Goal: Check status: Check status

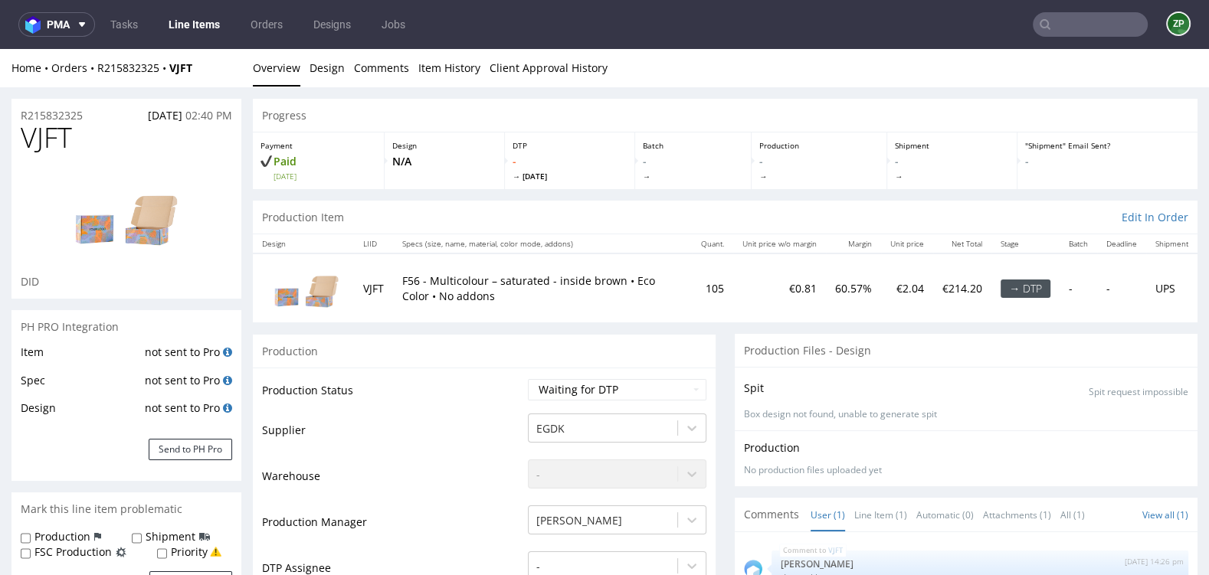
click at [1063, 30] on input "text" at bounding box center [1090, 24] width 115 height 25
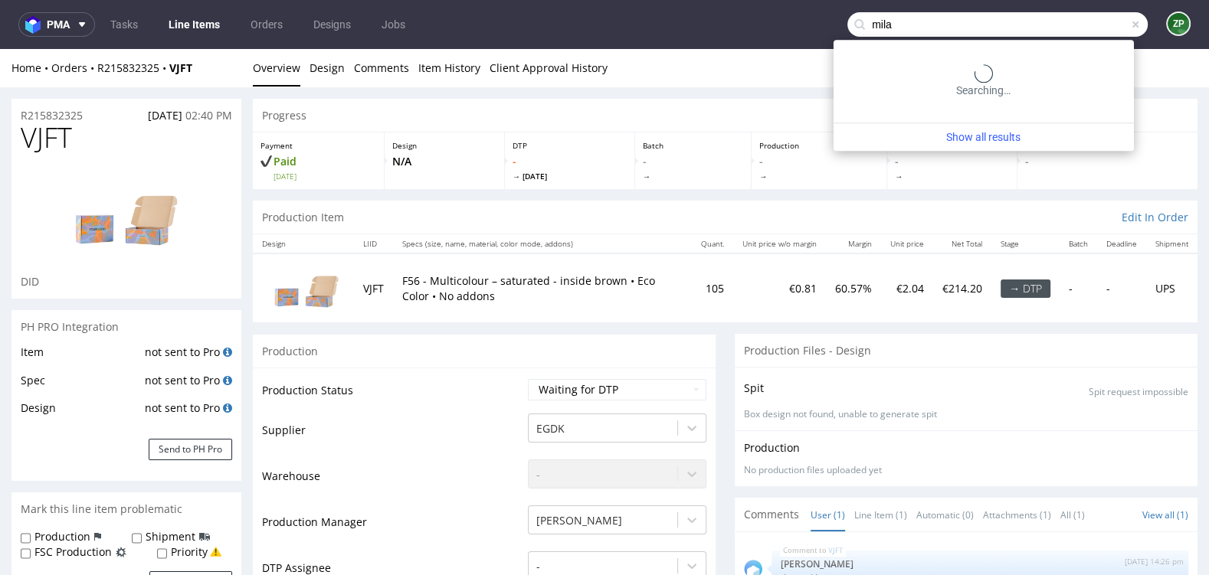
type input "mila"
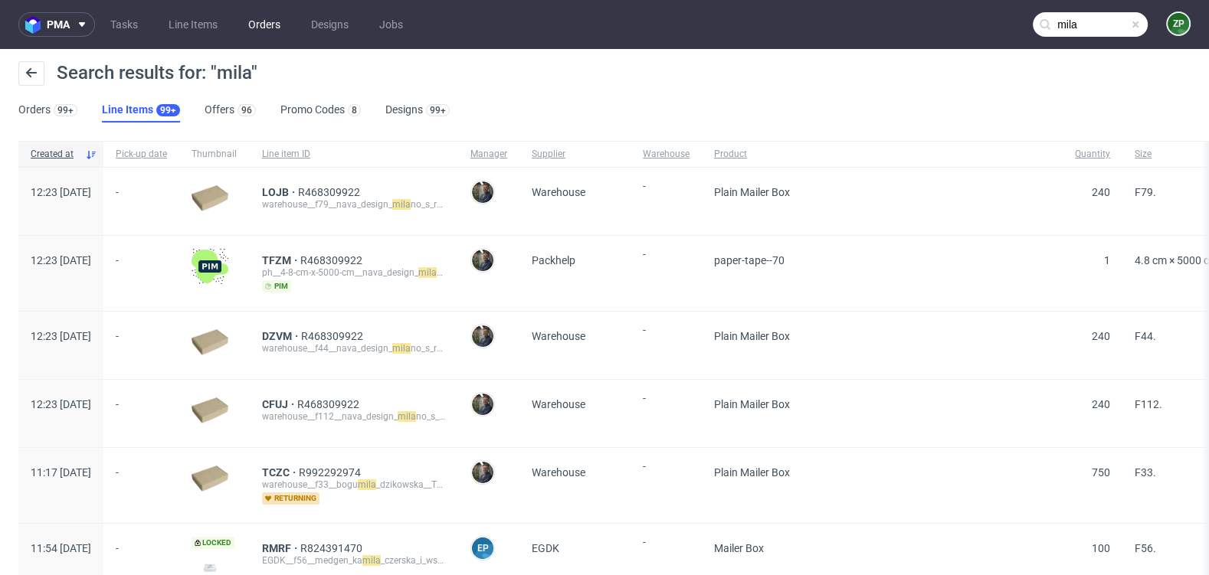
click at [267, 29] on link "Orders" at bounding box center [264, 24] width 51 height 25
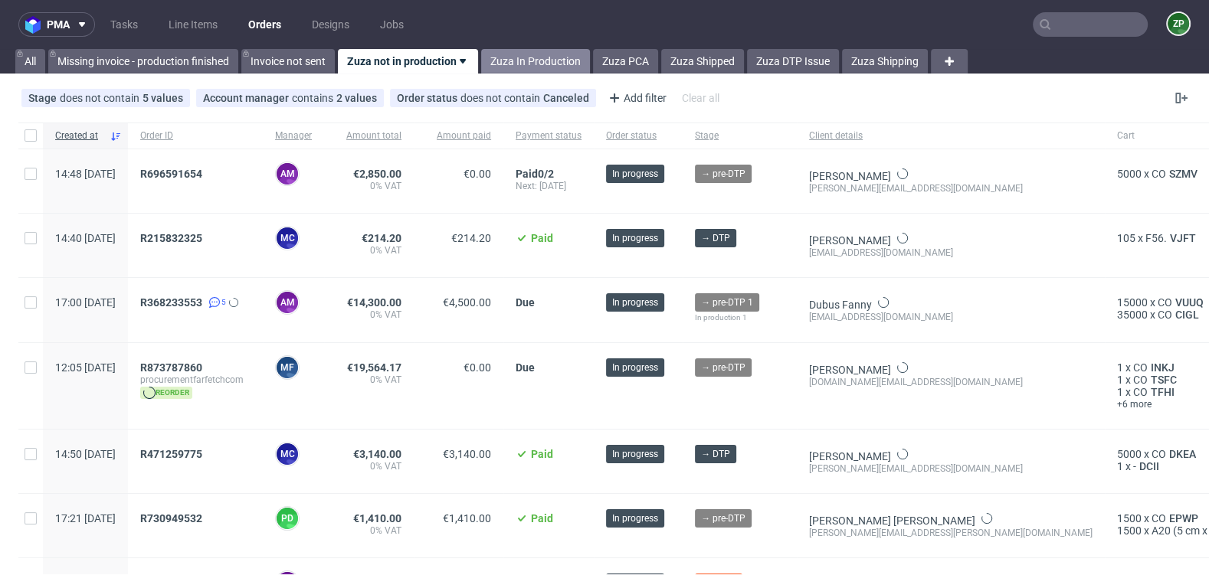
click at [522, 61] on link "Zuza In Production" at bounding box center [535, 61] width 109 height 25
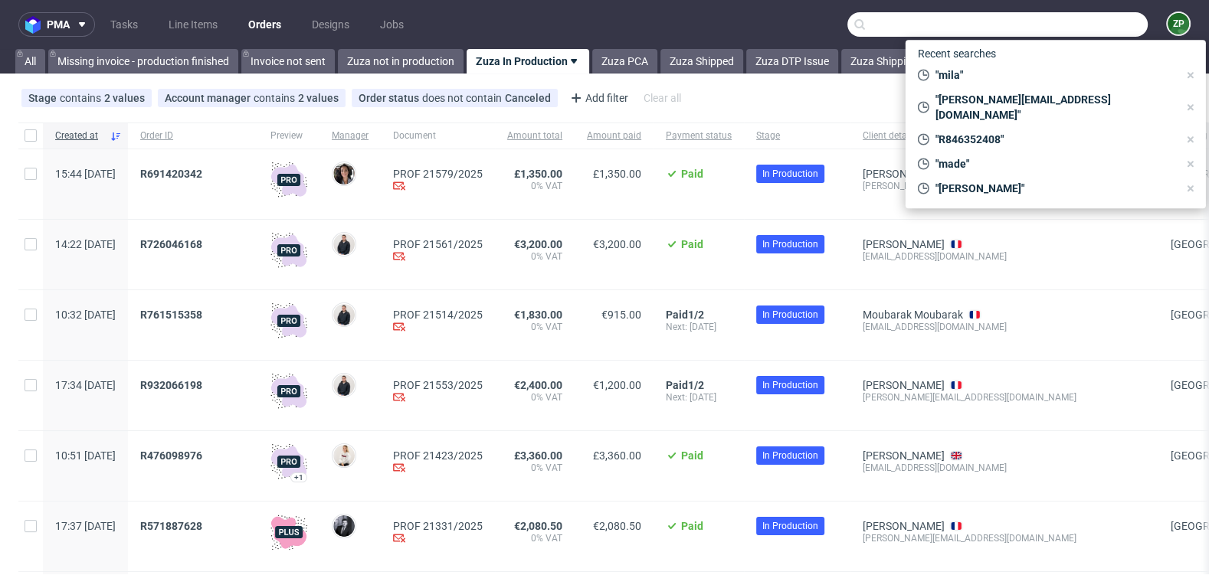
click at [1050, 23] on input "text" at bounding box center [997, 24] width 300 height 25
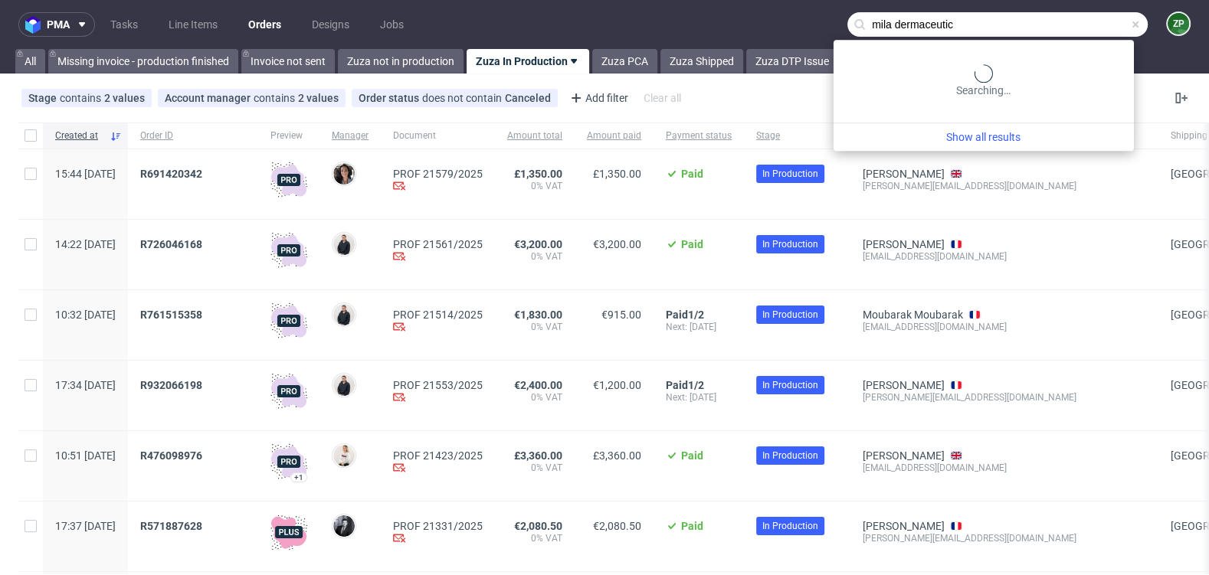
type input "mila dermaceutic"
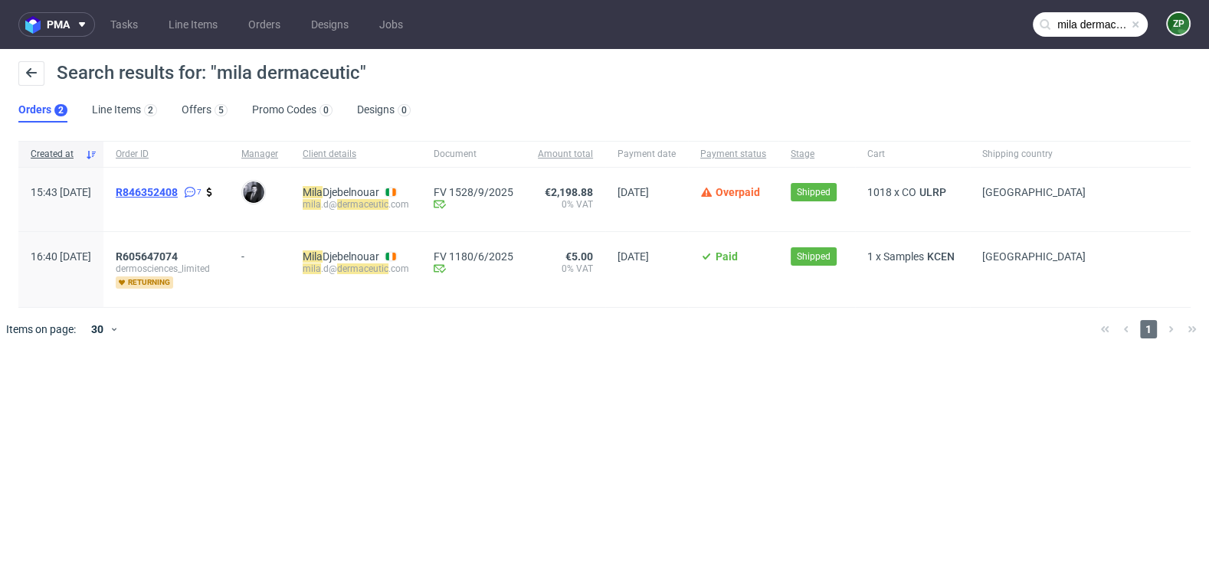
click at [178, 190] on span "R846352408" at bounding box center [147, 192] width 62 height 12
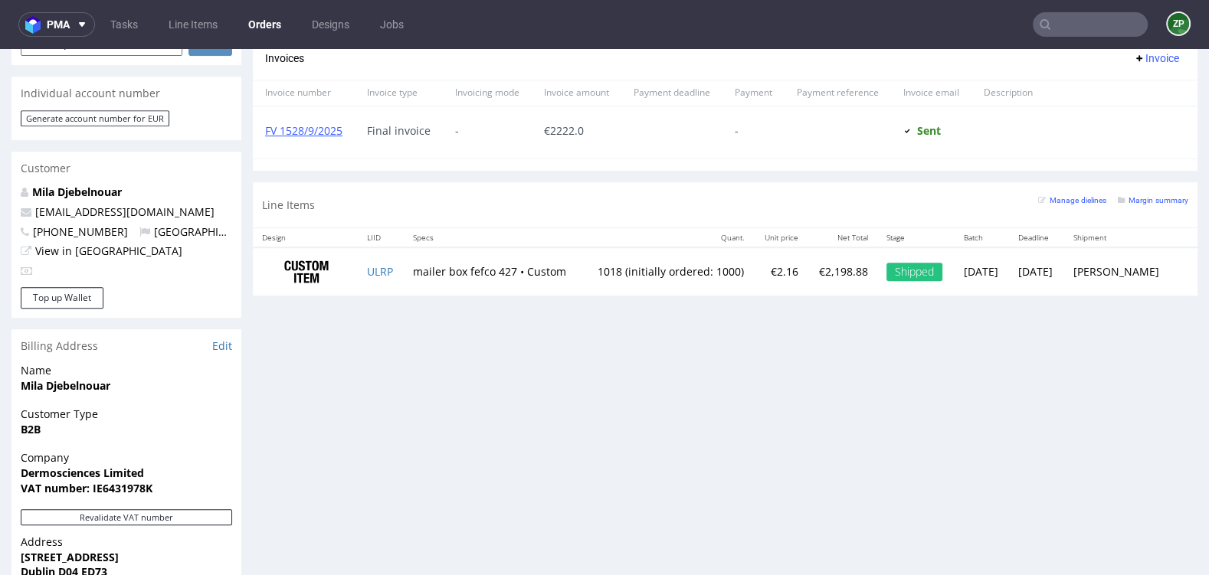
scroll to position [759, 0]
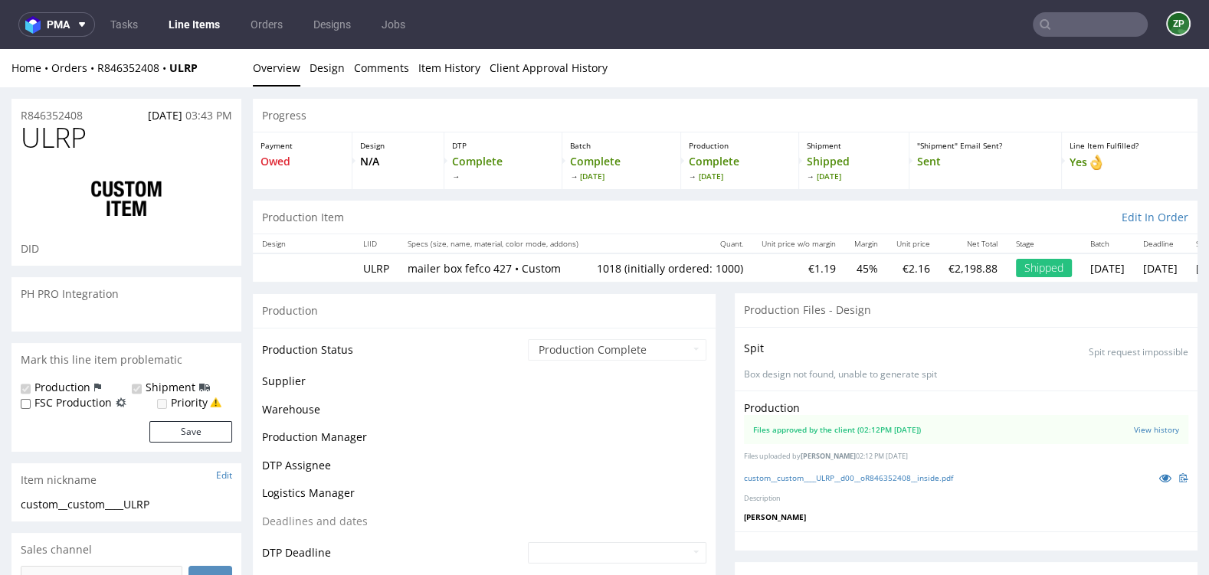
scroll to position [128, 0]
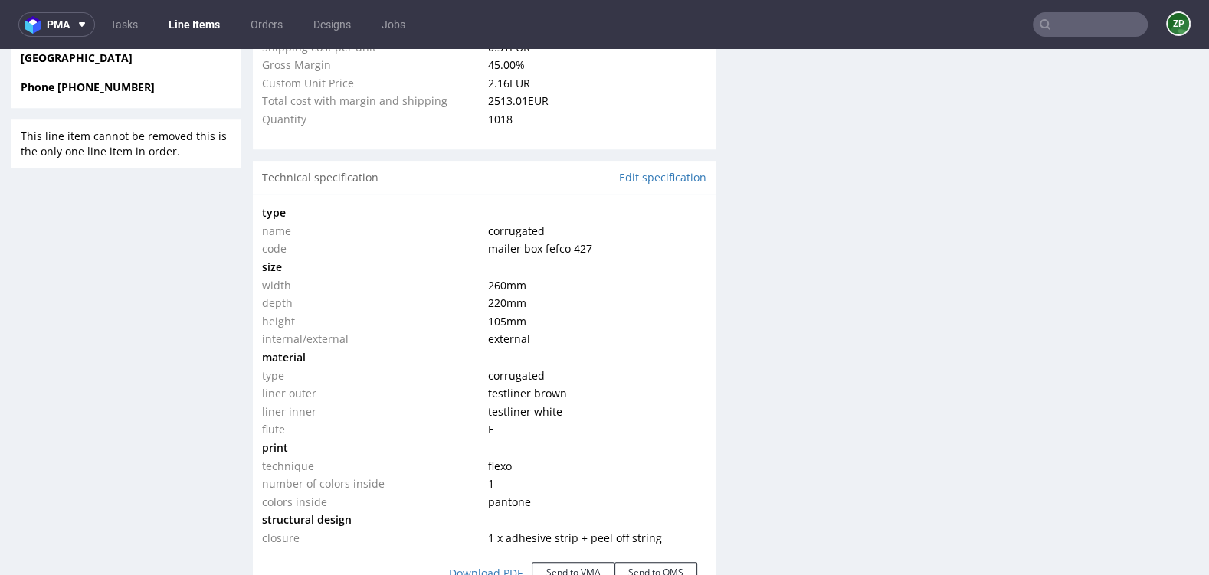
select select "in_progress"
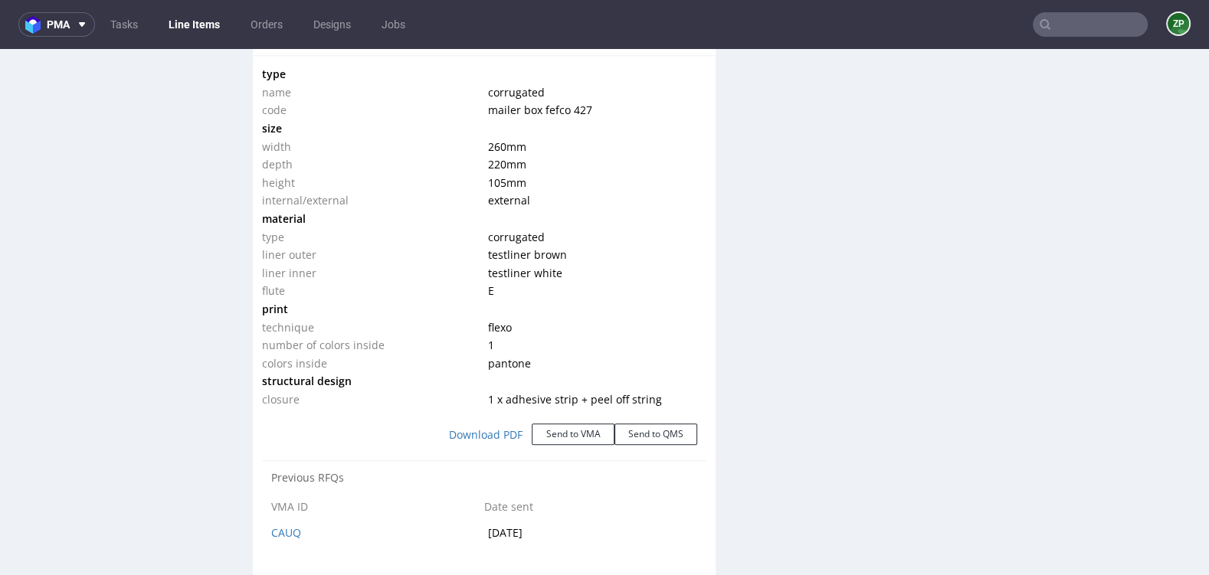
scroll to position [1476, 0]
